Goal: Information Seeking & Learning: Learn about a topic

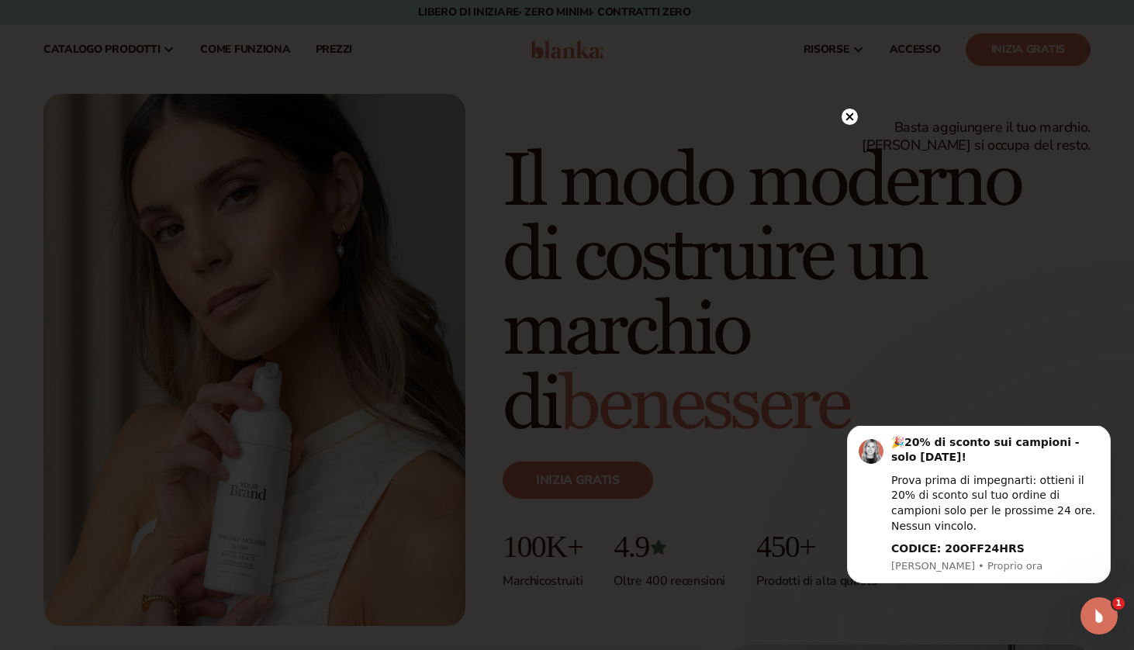
click at [910, 344] on div at bounding box center [567, 325] width 1134 height 650
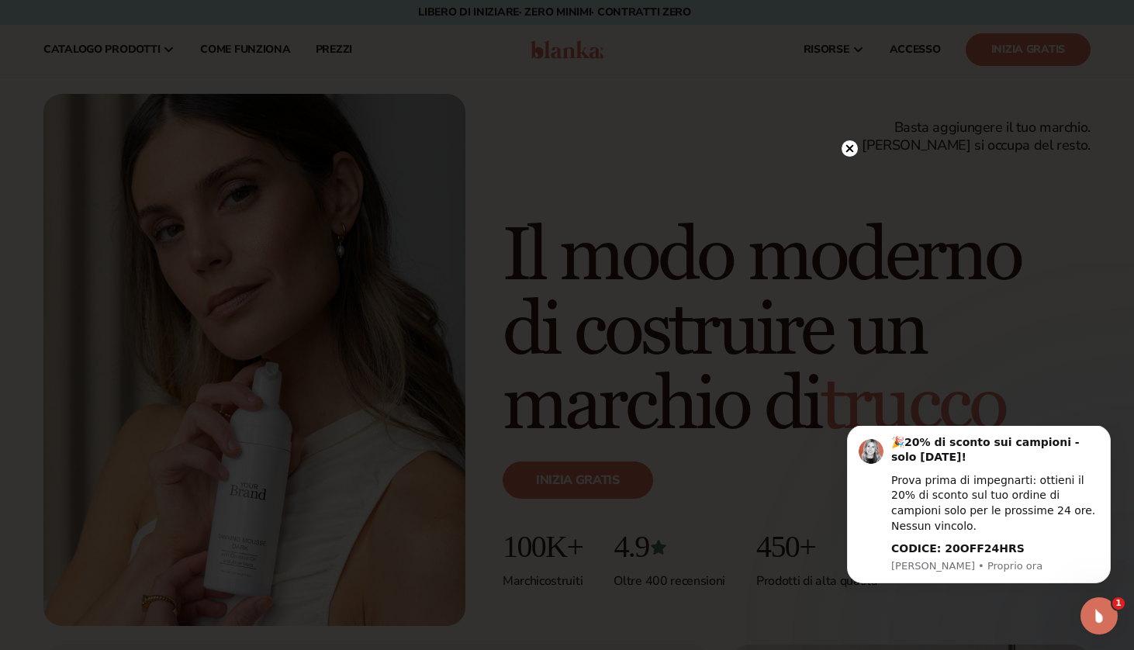
click at [850, 146] on circle at bounding box center [849, 148] width 16 height 16
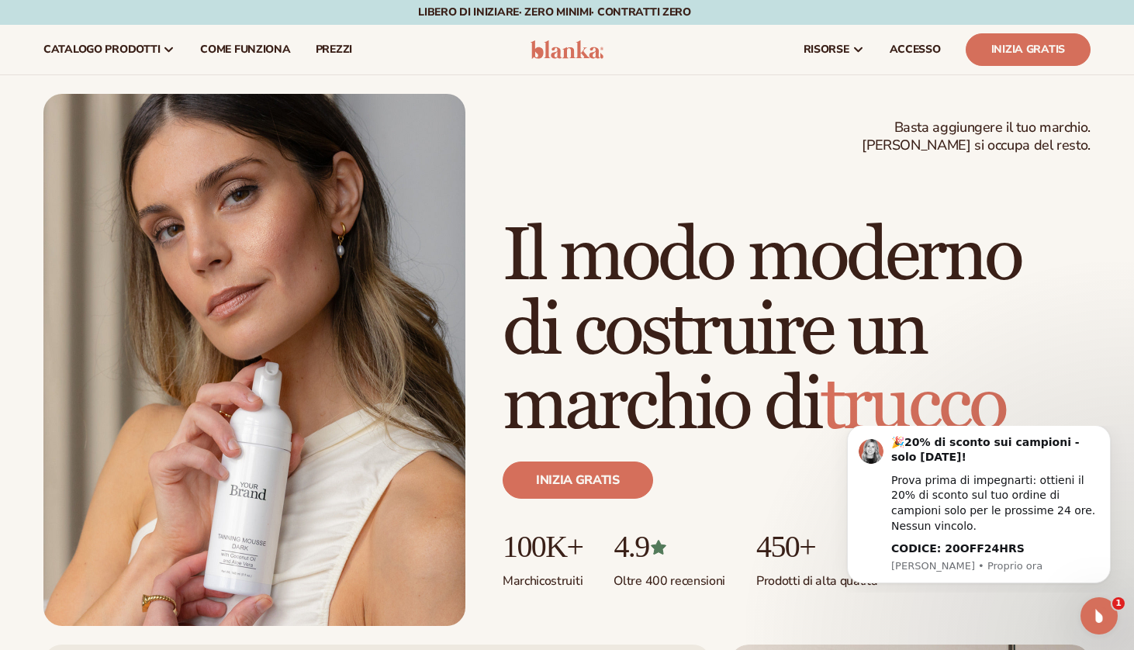
click at [961, 384] on span "trucco" at bounding box center [912, 405] width 185 height 91
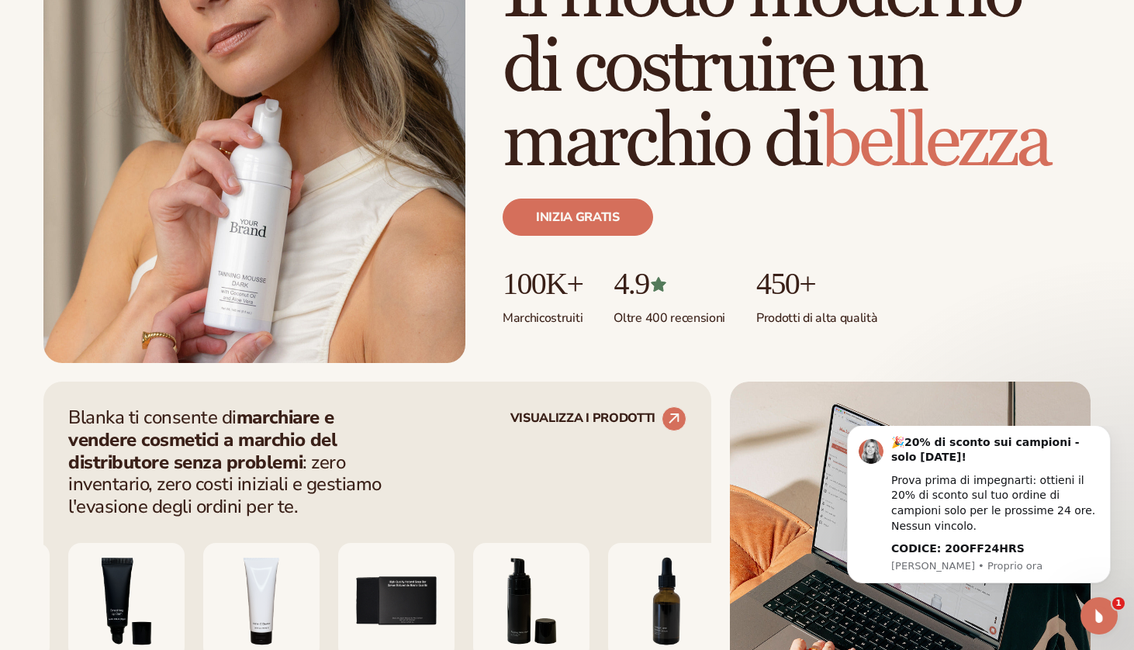
scroll to position [274, 0]
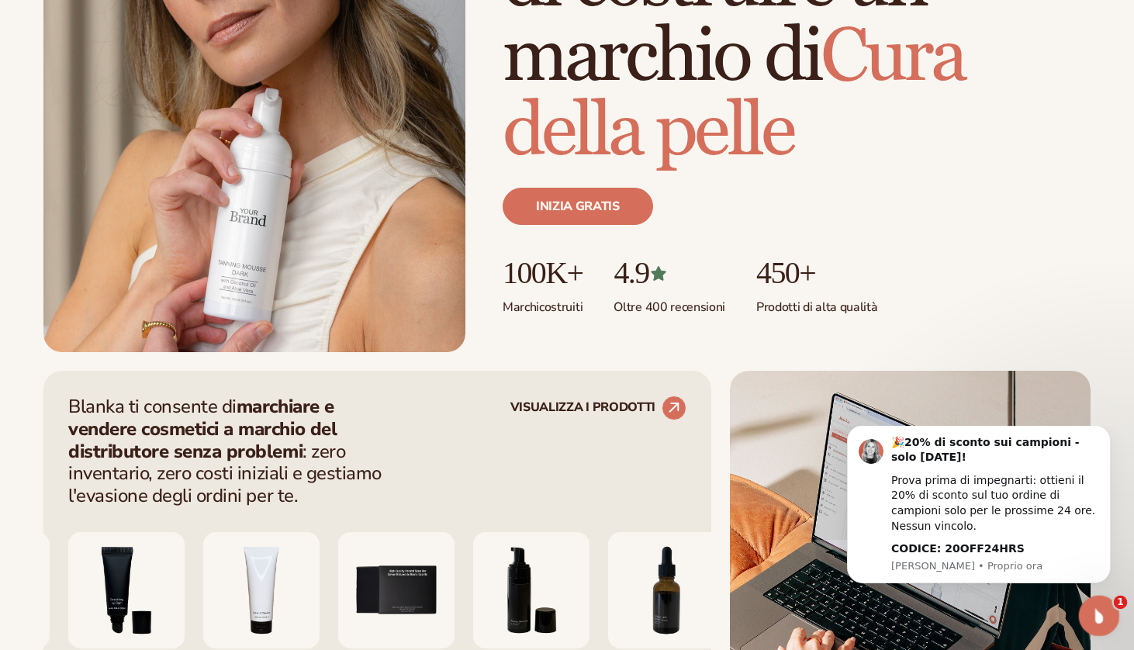
click at [1095, 629] on div "Apri Intercom Messenger" at bounding box center [1096, 613] width 51 height 51
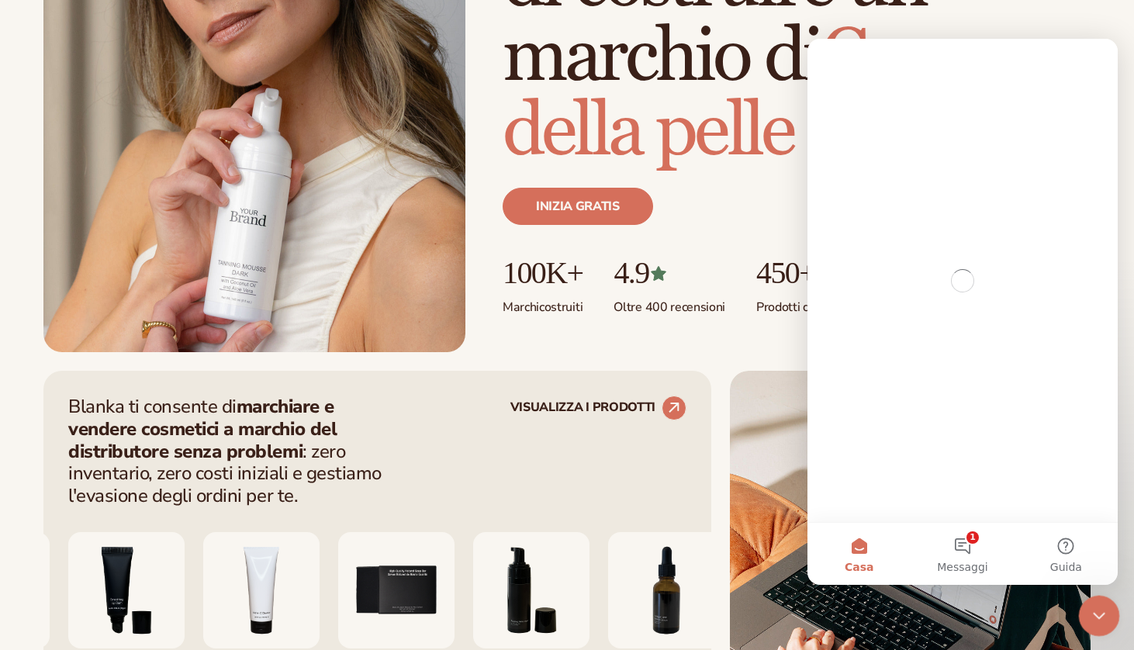
scroll to position [0, 0]
click at [1093, 620] on icon "Close Intercom Messenger" at bounding box center [1096, 613] width 19 height 19
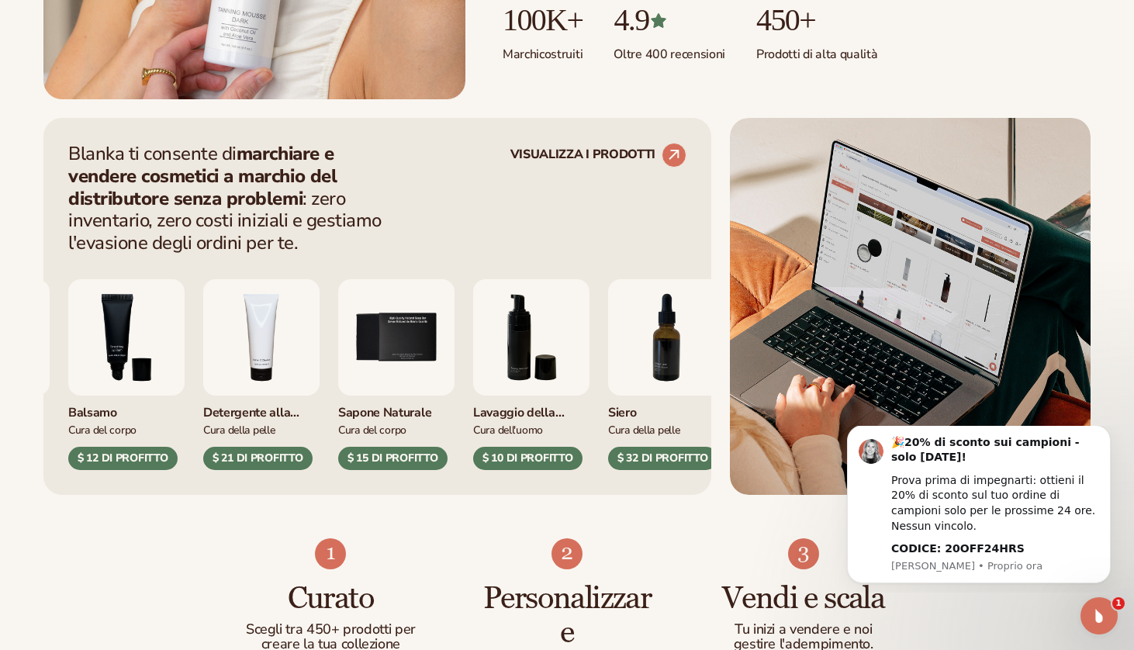
scroll to position [599, 0]
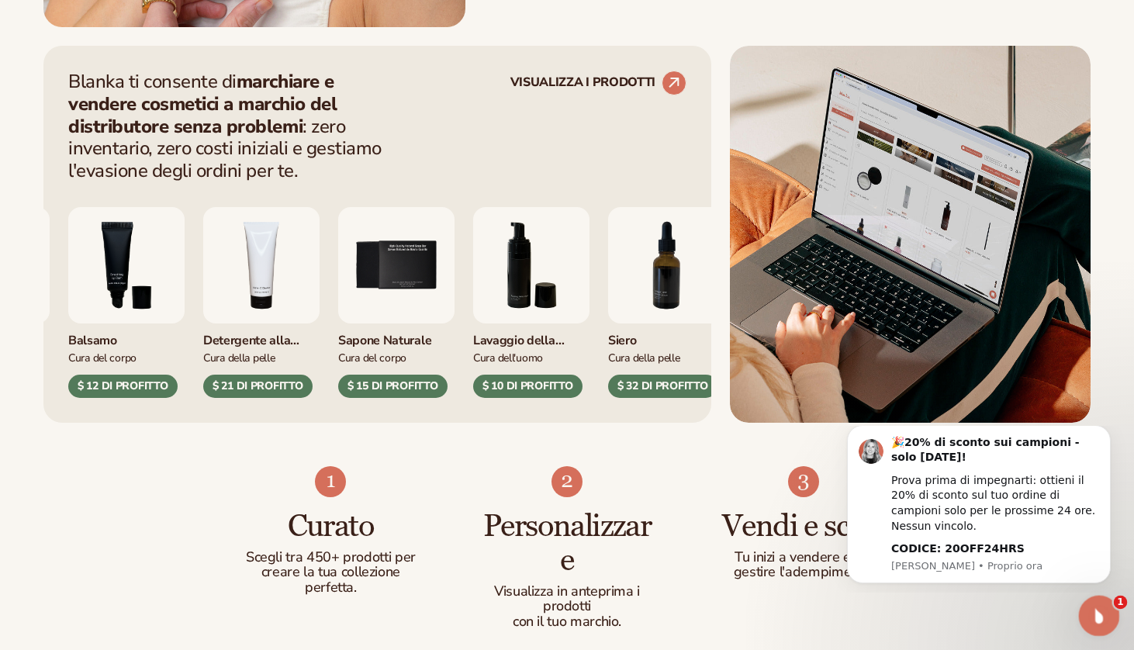
click at [1086, 603] on div "Open Intercom Messenger" at bounding box center [1096, 613] width 51 height 51
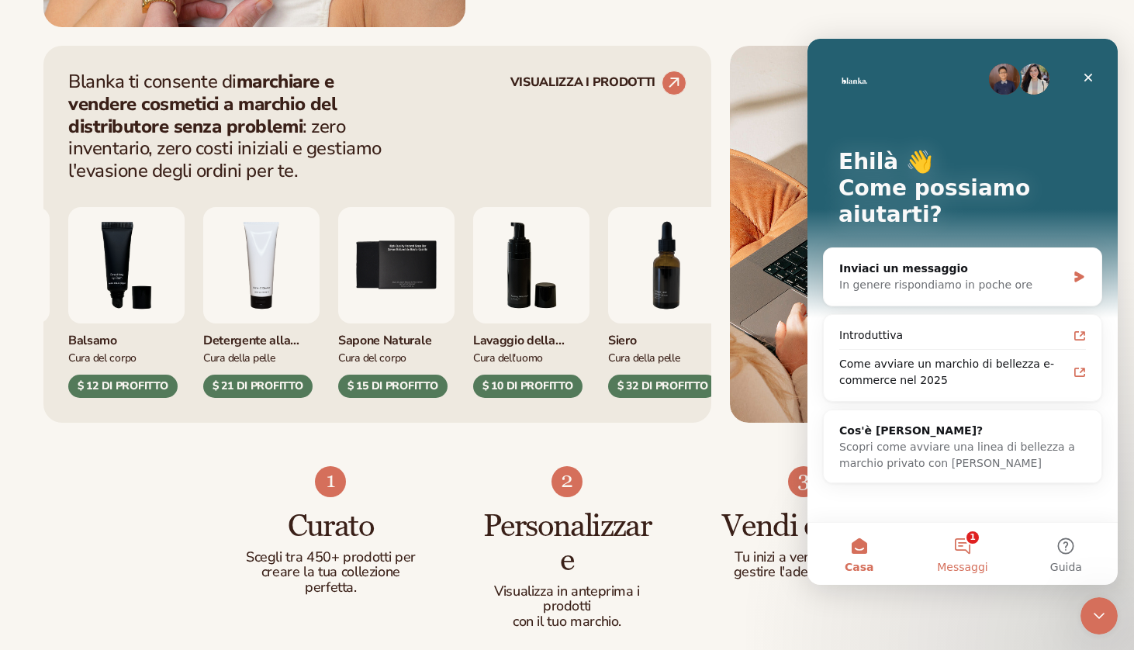
click at [957, 533] on button "1 Messaggi" at bounding box center [961, 554] width 103 height 62
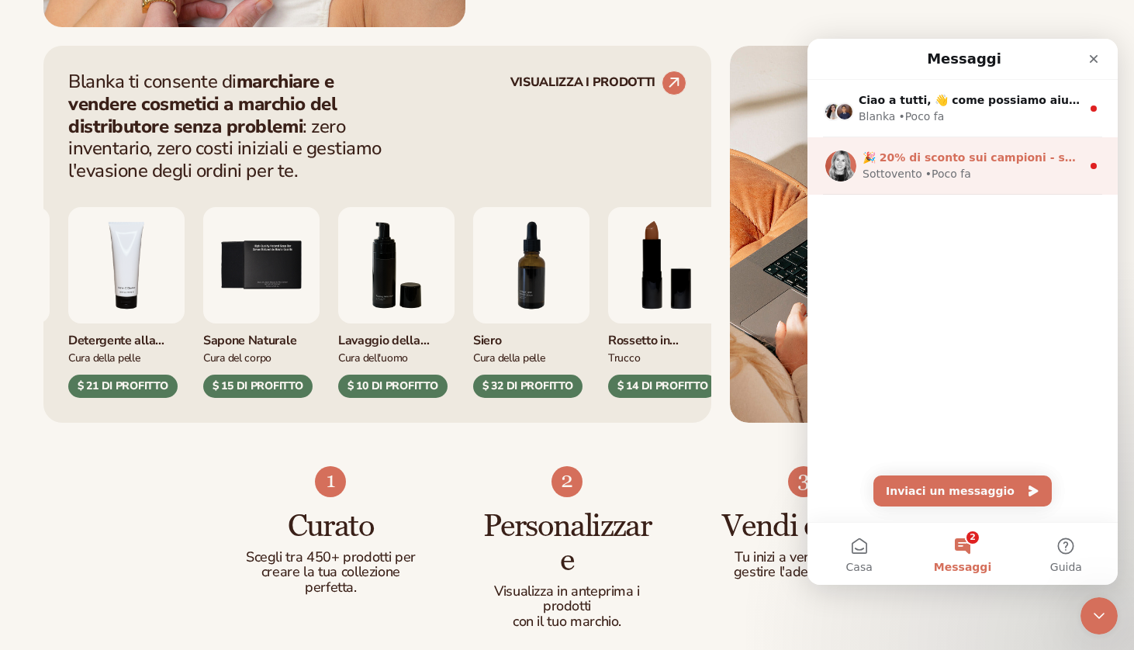
click at [971, 172] on div "Sottovento •Poco fa" at bounding box center [971, 174] width 219 height 16
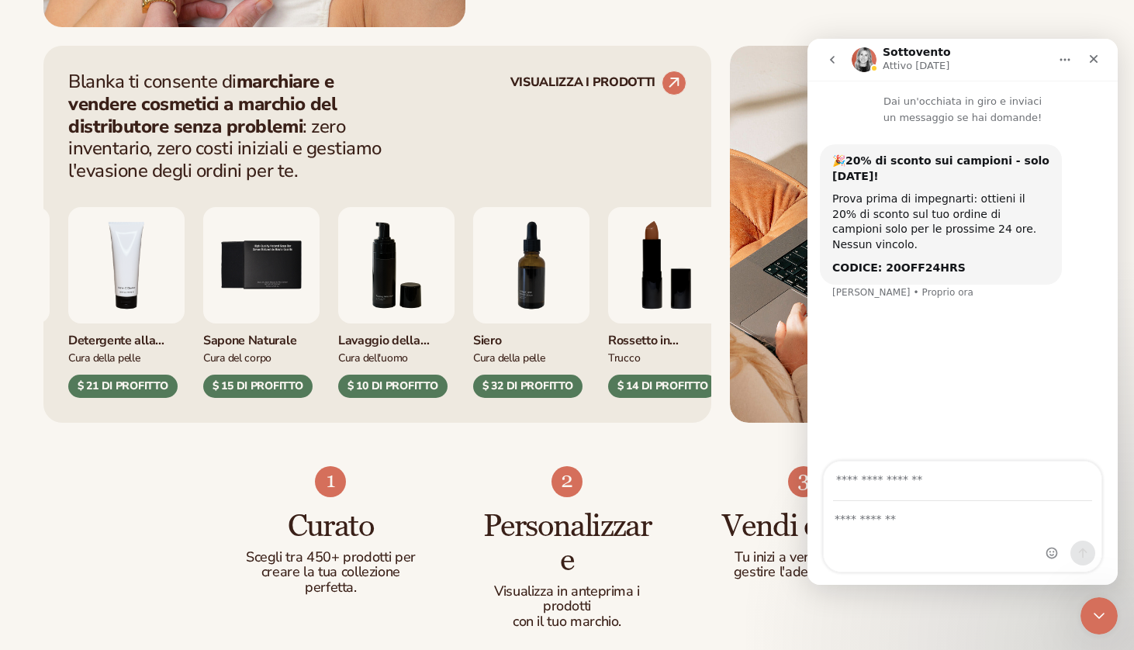
click at [827, 42] on nav "Sottovento Attivo [DATE]" at bounding box center [962, 60] width 310 height 42
click at [828, 60] on icon "Indietro" at bounding box center [832, 60] width 12 height 12
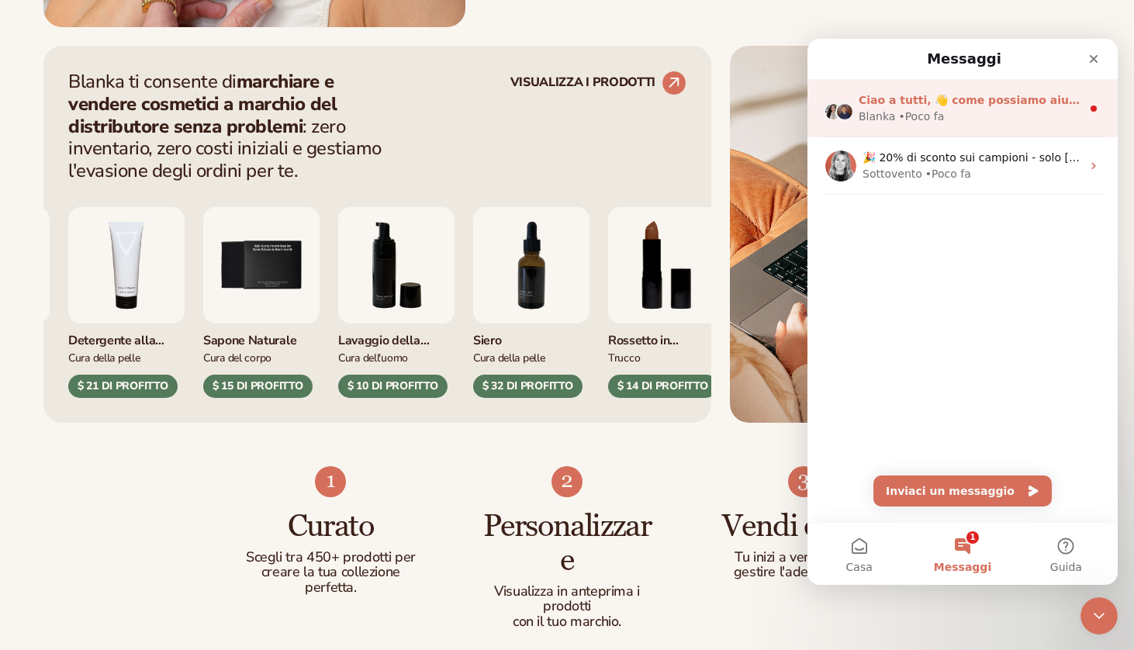
click at [876, 103] on span "Ciao a tutti, 👋 come possiamo aiutarti? Parla con il nostro team. Cerca articol…" at bounding box center [1115, 100] width 514 height 12
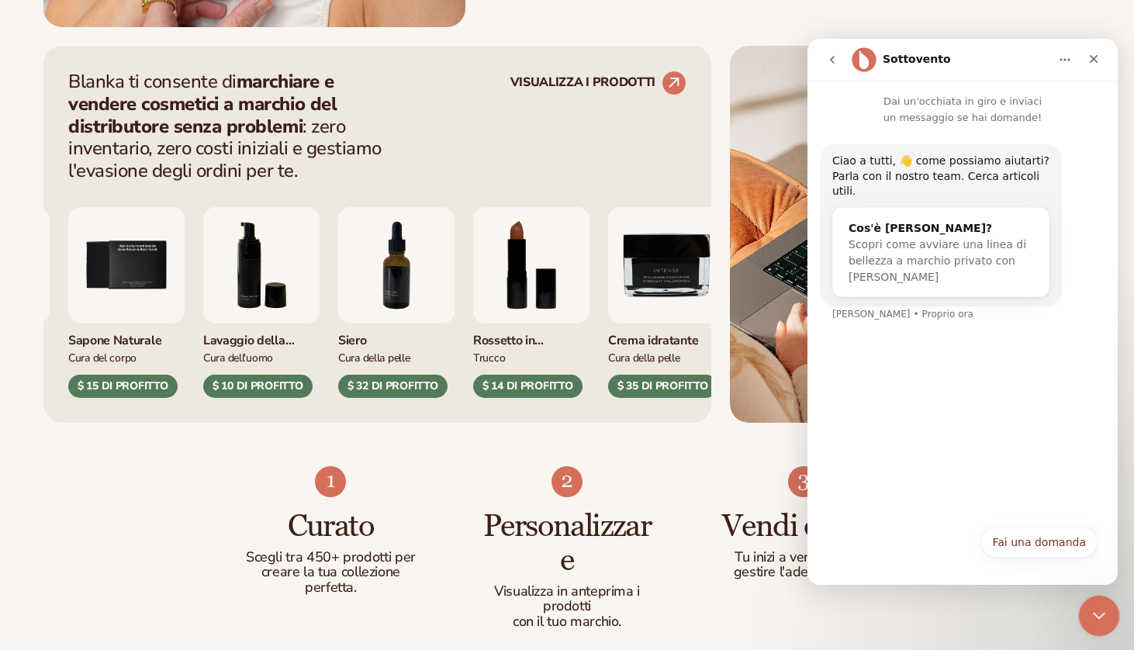
click at [1081, 609] on div "Close Intercom Messenger" at bounding box center [1096, 613] width 37 height 37
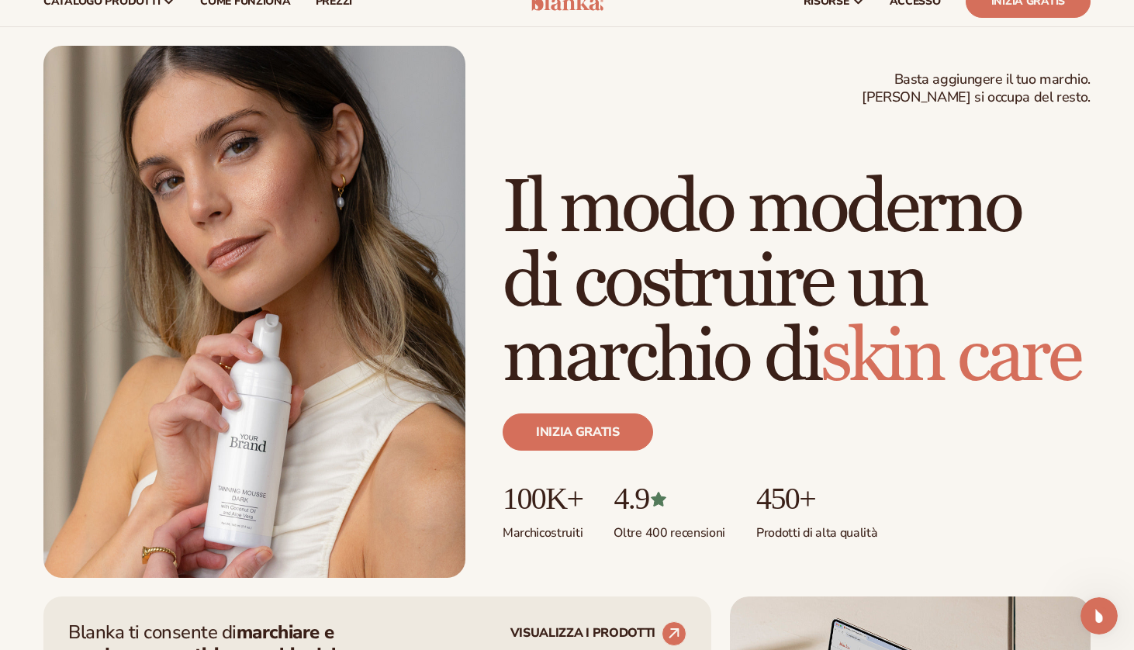
scroll to position [0, 0]
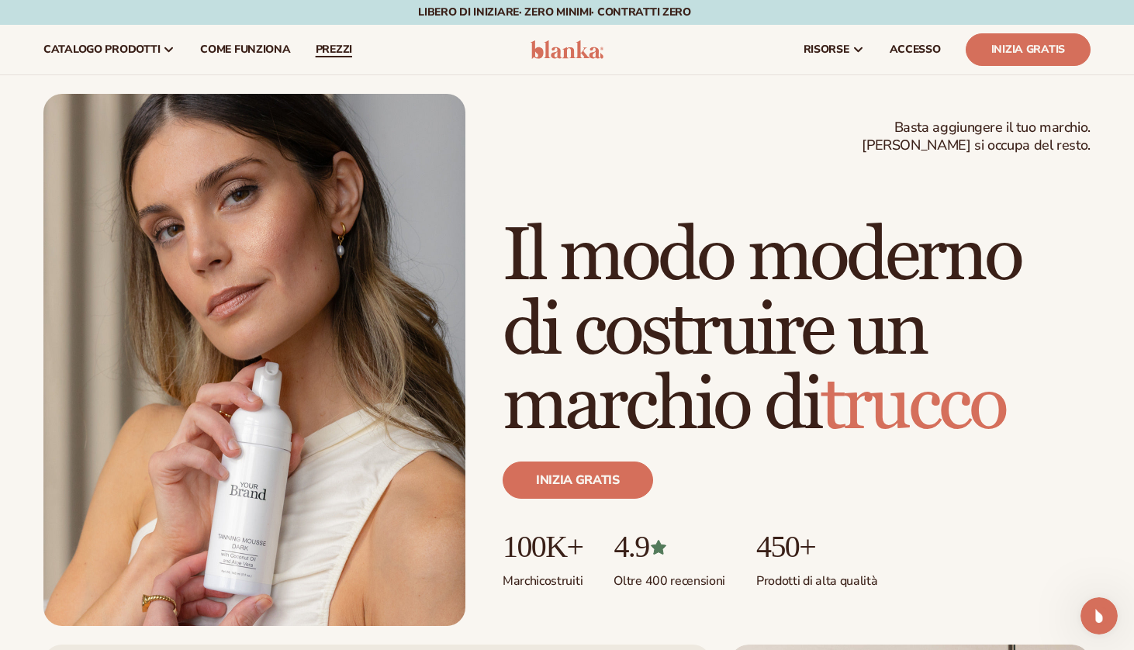
click at [316, 47] on span "Prezzi" at bounding box center [334, 49] width 36 height 12
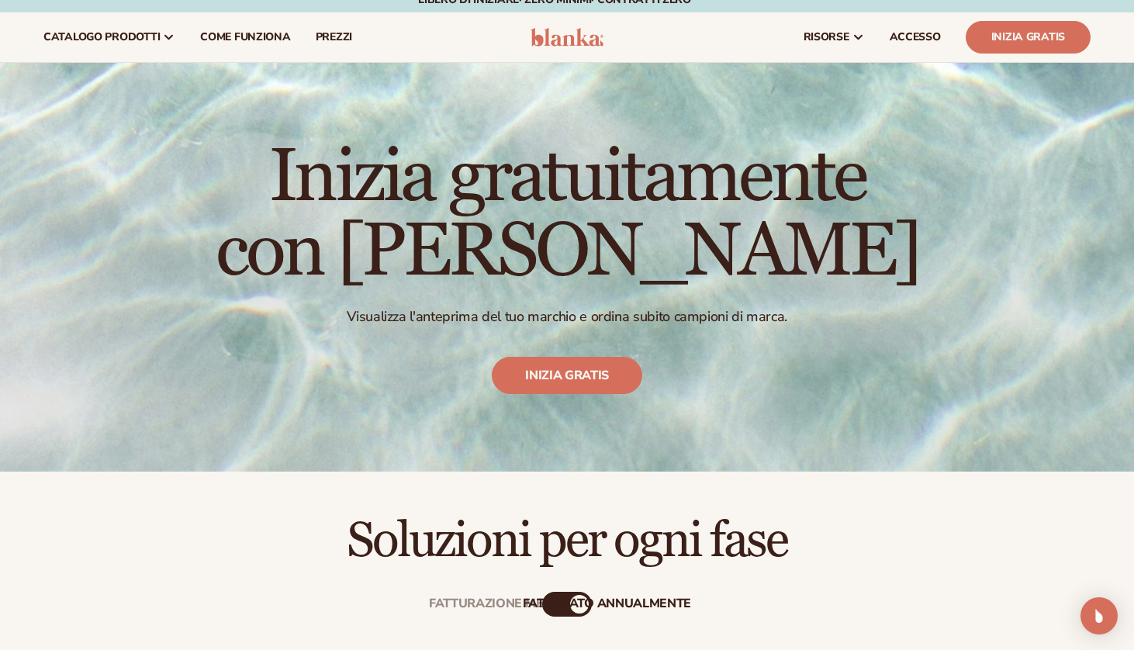
scroll to position [251, 0]
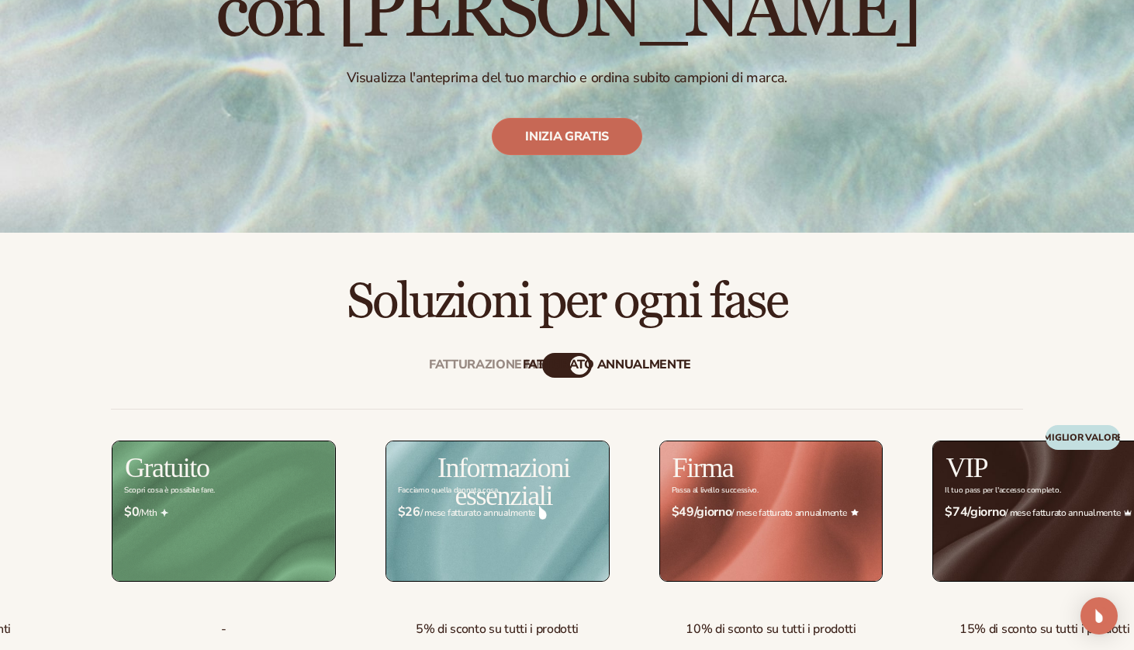
click at [568, 122] on link "Inizia gratis" at bounding box center [567, 136] width 150 height 37
